Goal: Transaction & Acquisition: Purchase product/service

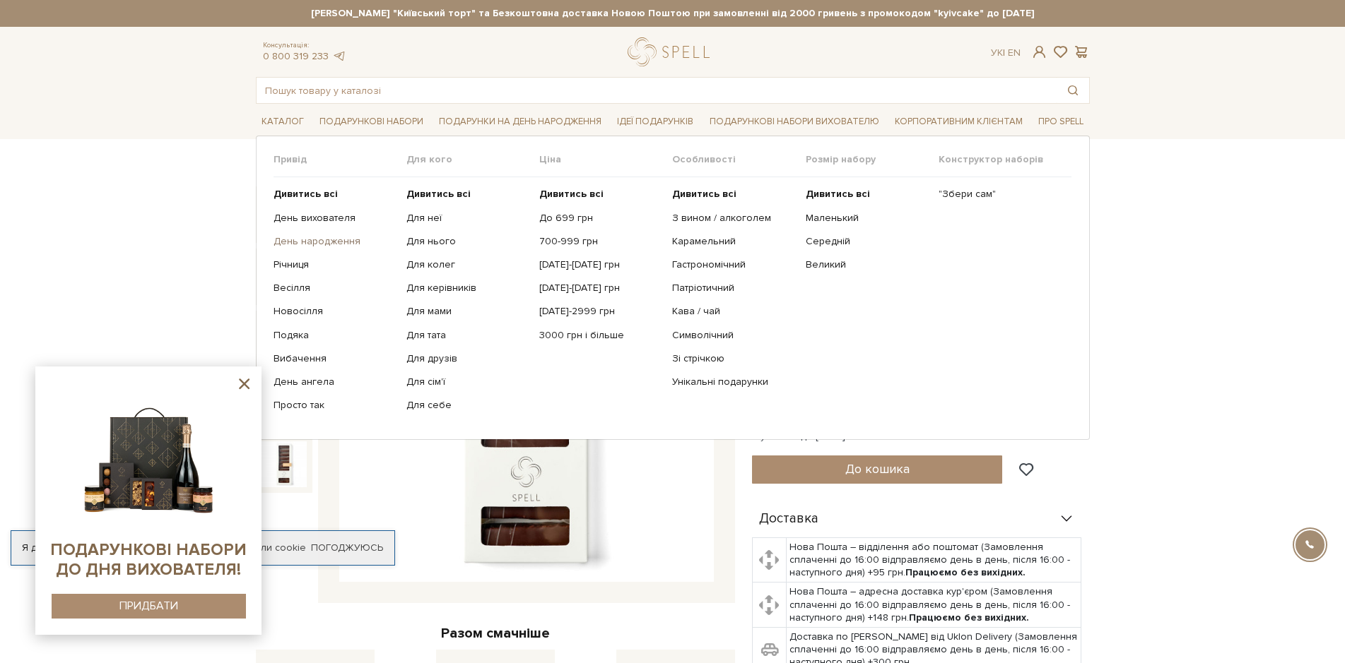
click at [335, 237] on link "День народження" at bounding box center [334, 241] width 122 height 13
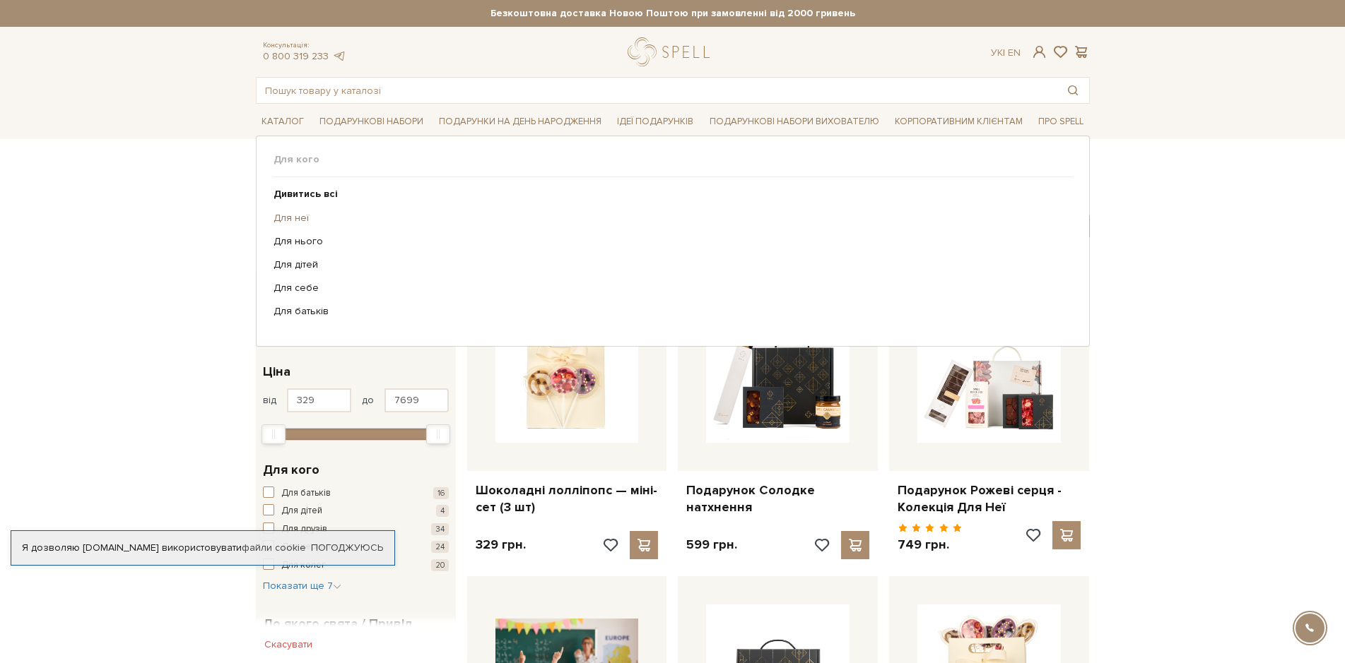
click at [297, 216] on link "Для неї" at bounding box center [667, 218] width 788 height 13
